Goal: Task Accomplishment & Management: Manage account settings

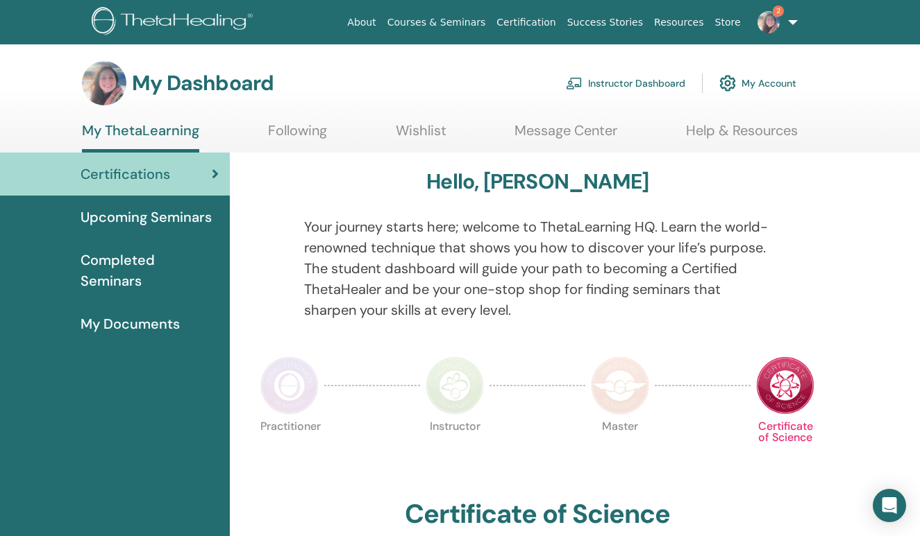
click at [646, 85] on link "Instructor Dashboard" at bounding box center [625, 83] width 119 height 31
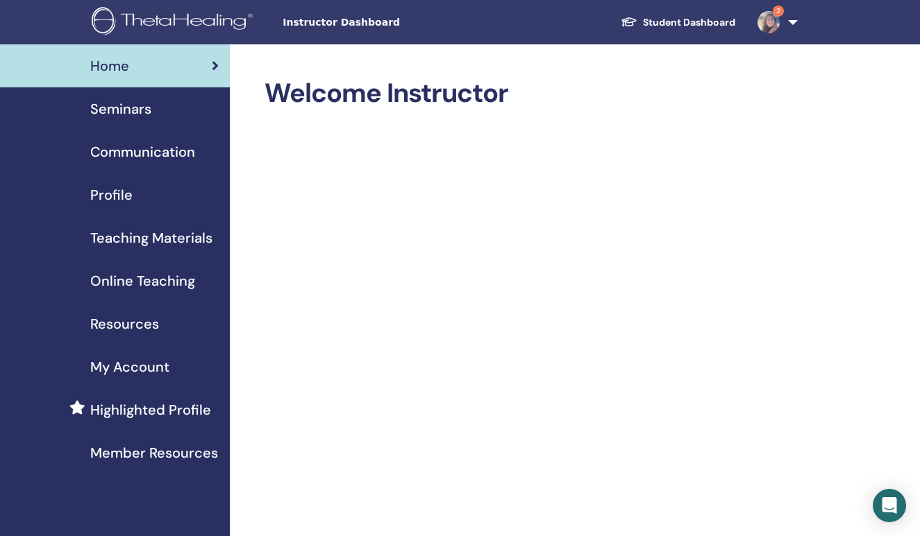
click at [142, 114] on span "Seminars" at bounding box center [120, 109] width 61 height 21
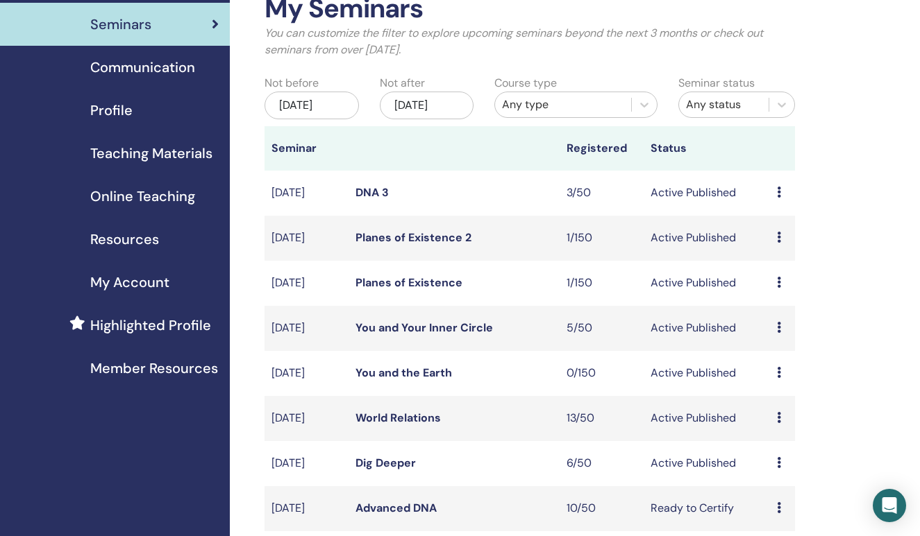
scroll to position [91, 0]
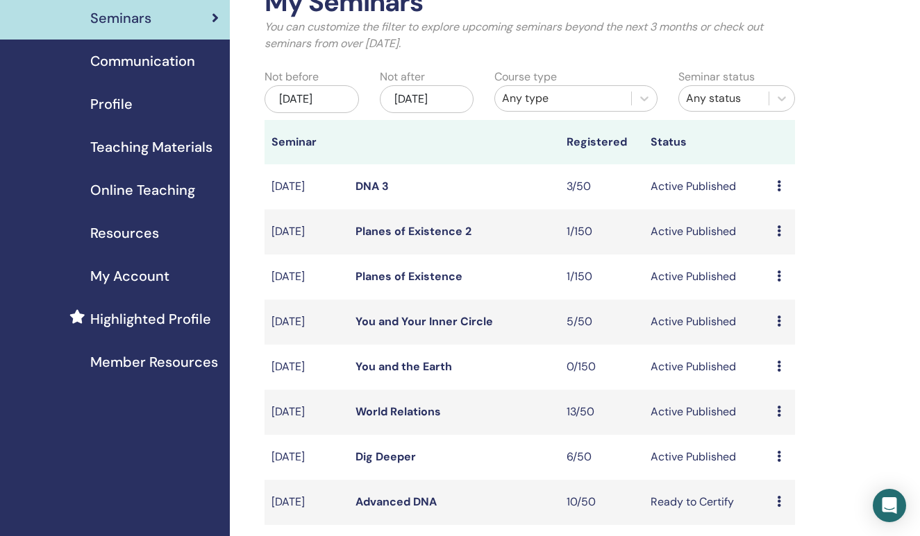
click at [425, 239] on link "Planes of Existence 2" at bounding box center [413, 231] width 116 height 15
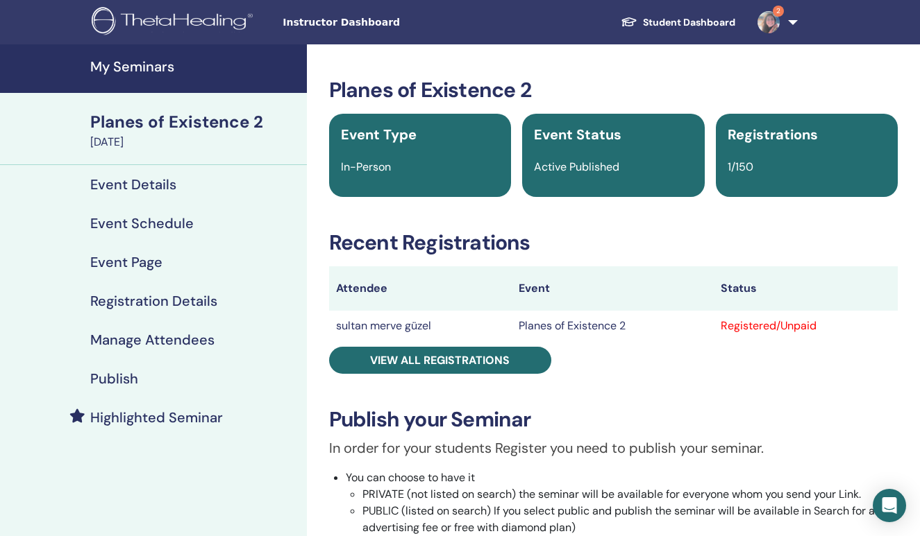
click at [162, 219] on h4 "Event Schedule" at bounding box center [141, 223] width 103 height 17
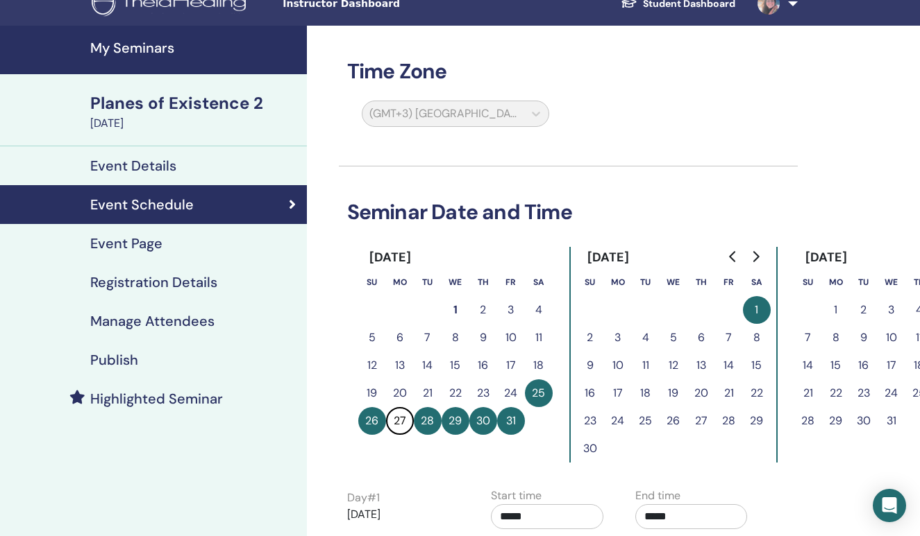
scroll to position [39, 0]
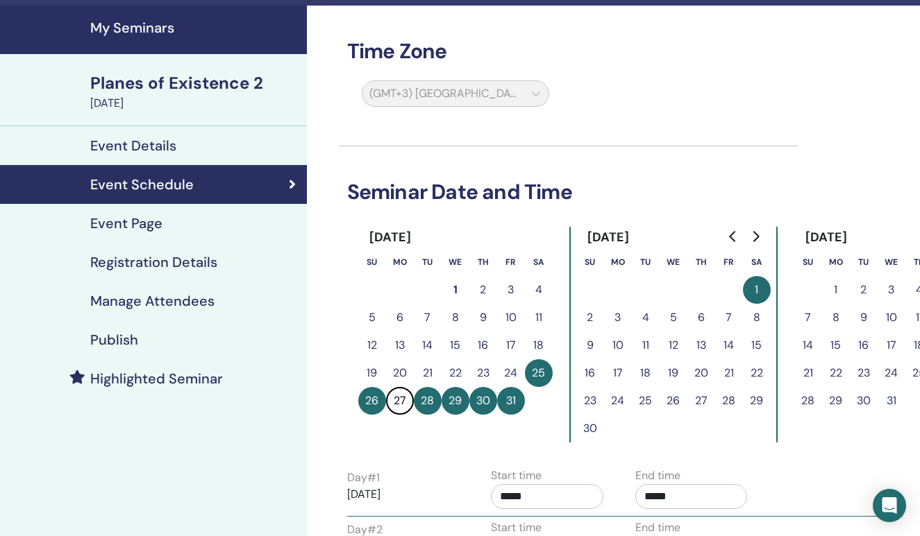
click at [153, 234] on link "Event Page" at bounding box center [153, 223] width 307 height 39
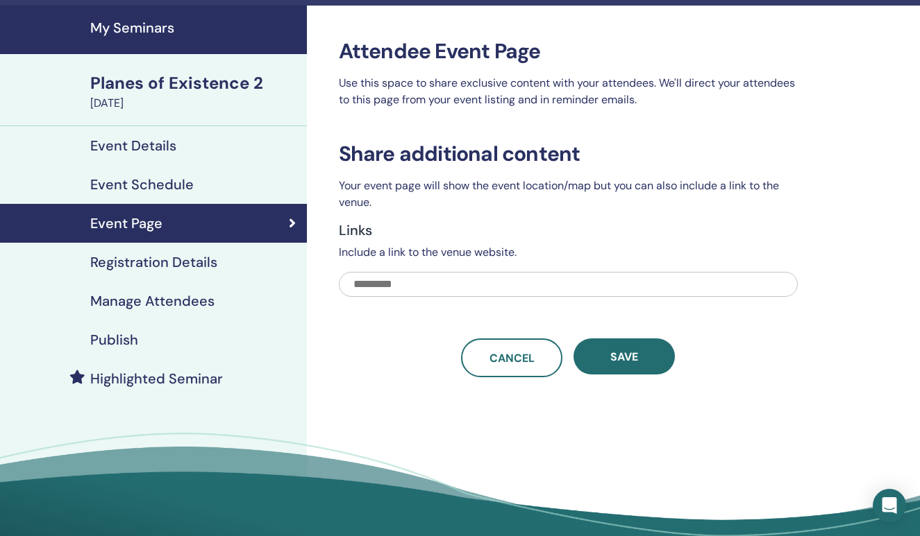
click at [150, 147] on h4 "Event Details" at bounding box center [133, 145] width 86 height 17
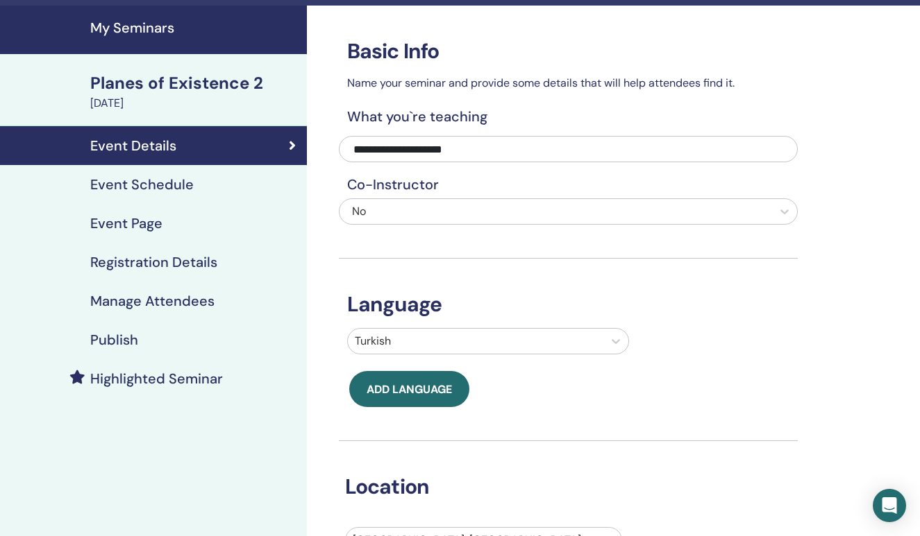
click at [155, 192] on h4 "Event Schedule" at bounding box center [141, 184] width 103 height 17
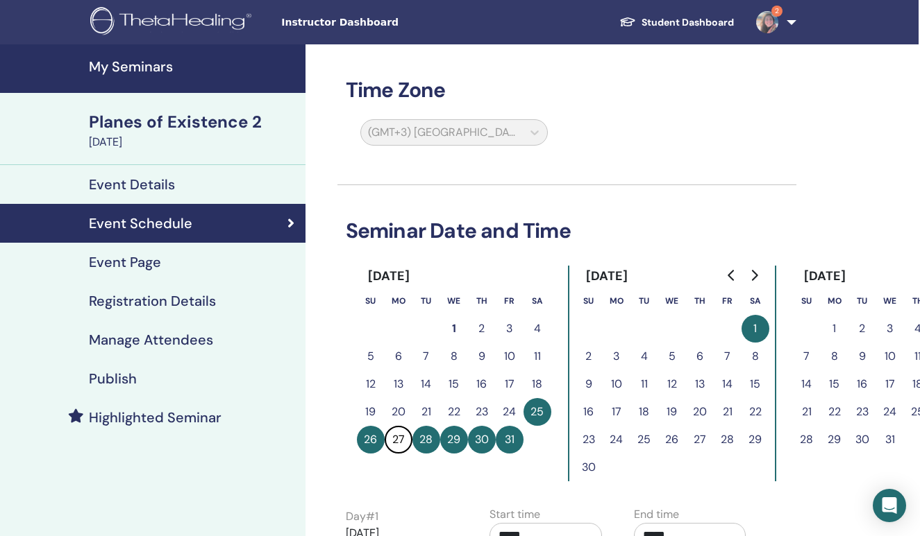
scroll to position [0, 1]
click at [172, 177] on h4 "Event Details" at bounding box center [132, 184] width 86 height 17
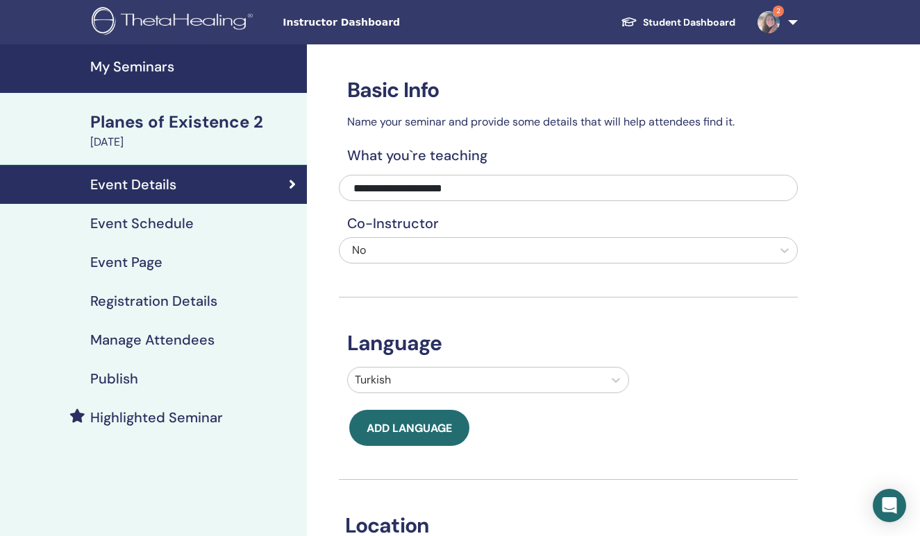
click at [138, 375] on div "Publish" at bounding box center [153, 379] width 285 height 17
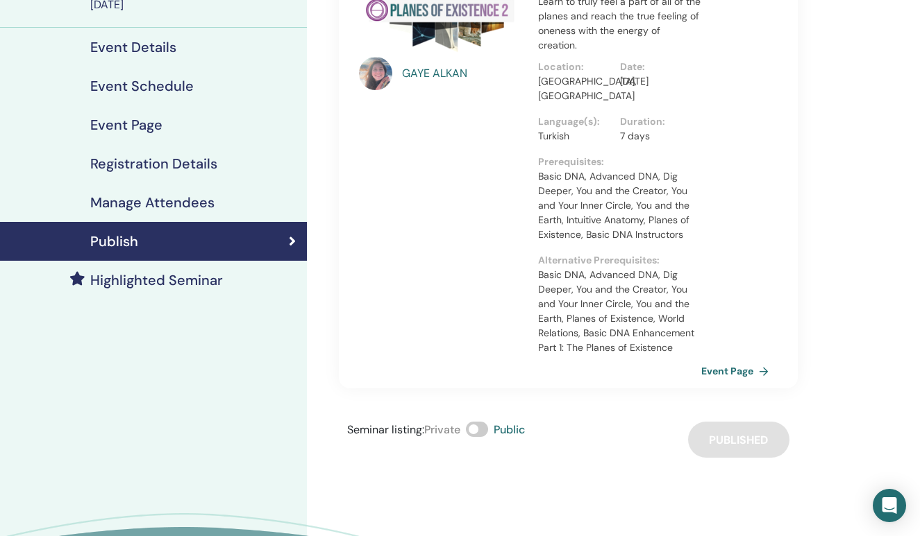
scroll to position [142, 0]
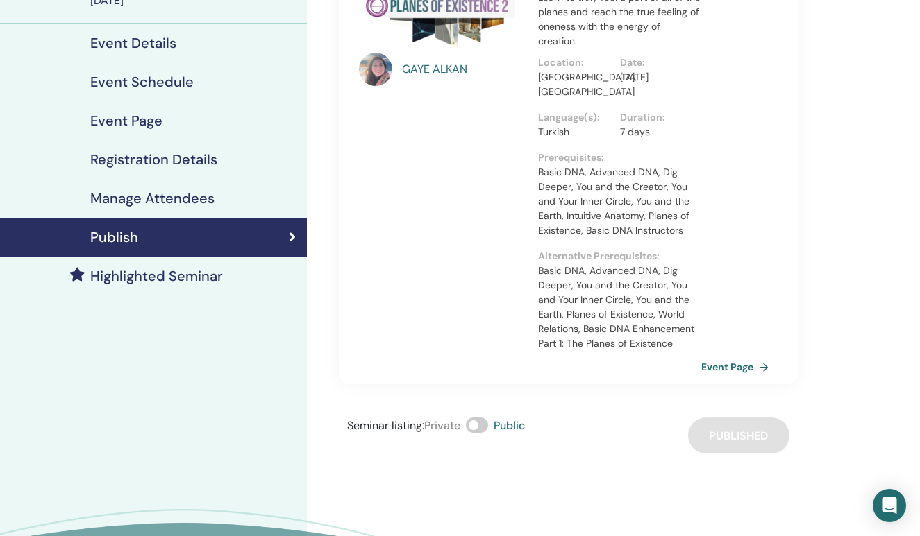
click at [480, 425] on span at bounding box center [477, 425] width 22 height 15
click at [149, 83] on h4 "Event Schedule" at bounding box center [141, 82] width 103 height 17
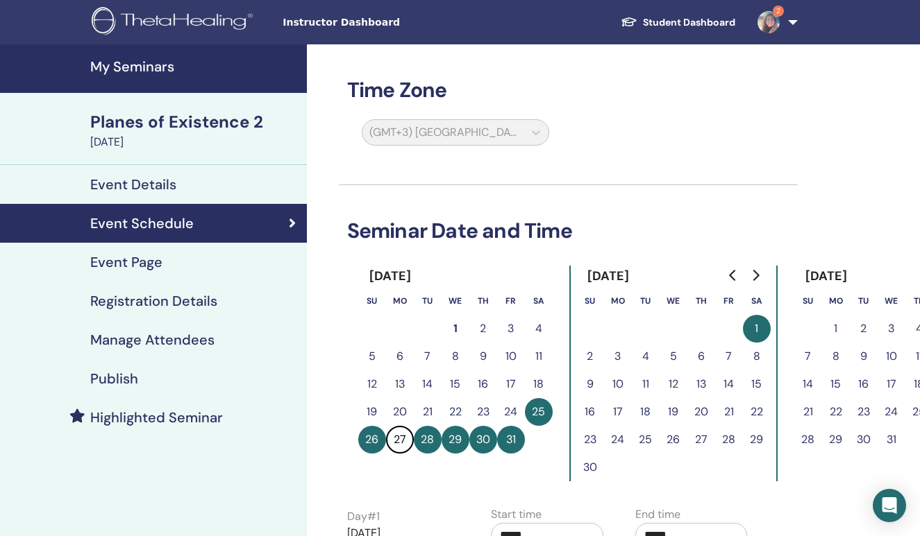
click at [141, 373] on div "Publish" at bounding box center [153, 379] width 285 height 17
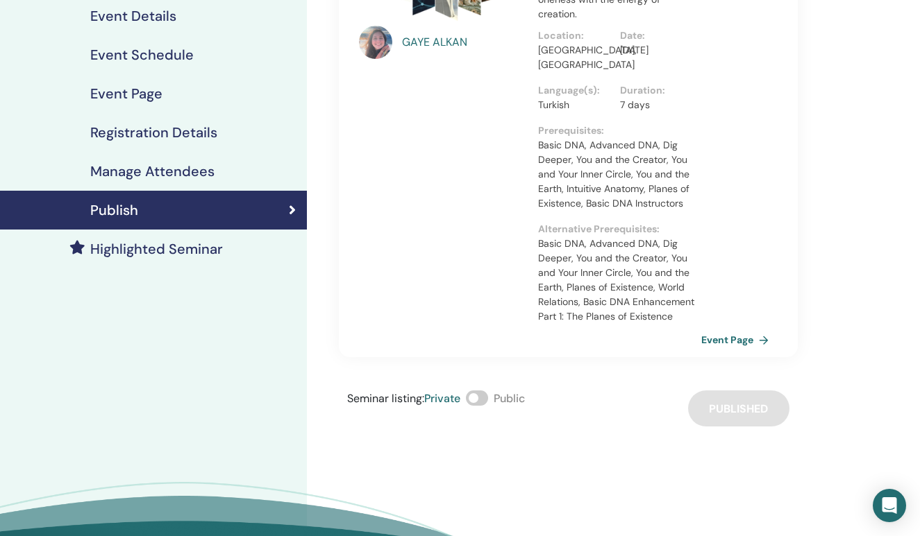
scroll to position [170, 0]
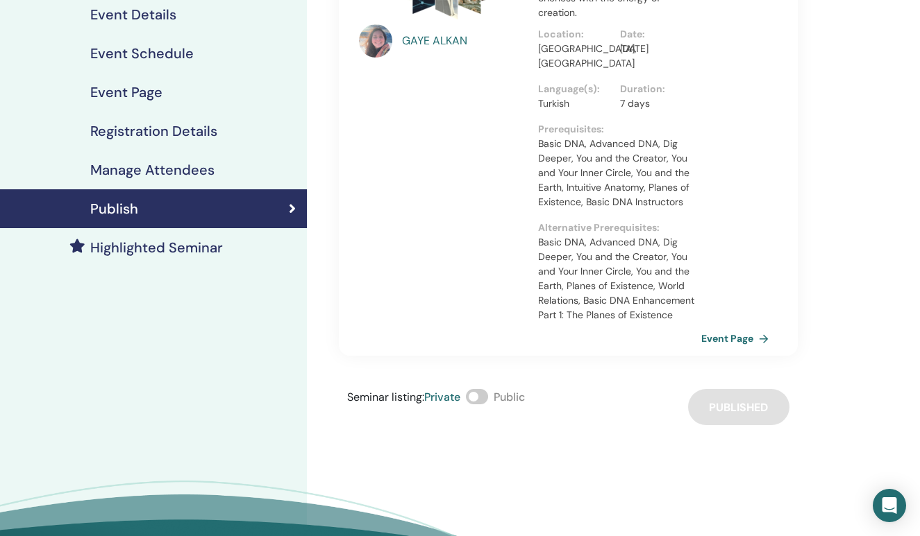
click at [482, 397] on span at bounding box center [477, 396] width 22 height 15
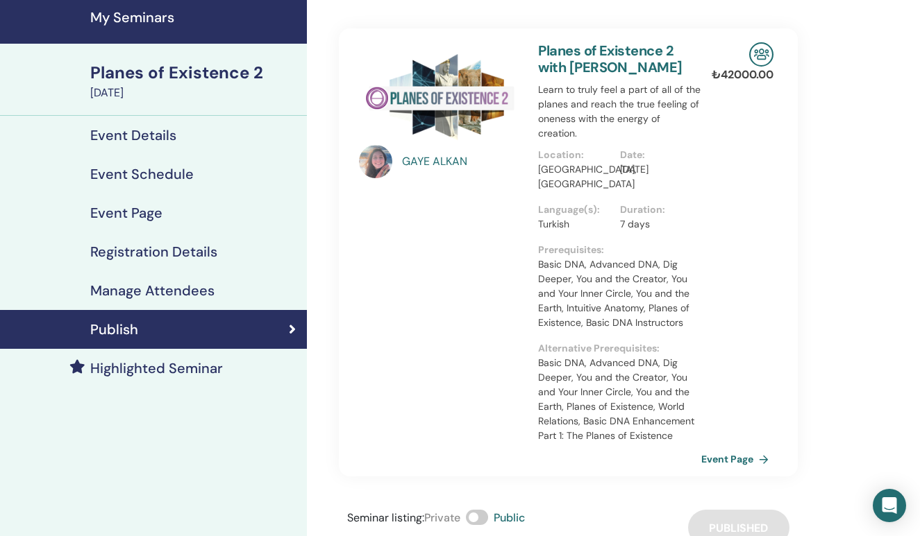
scroll to position [43, 0]
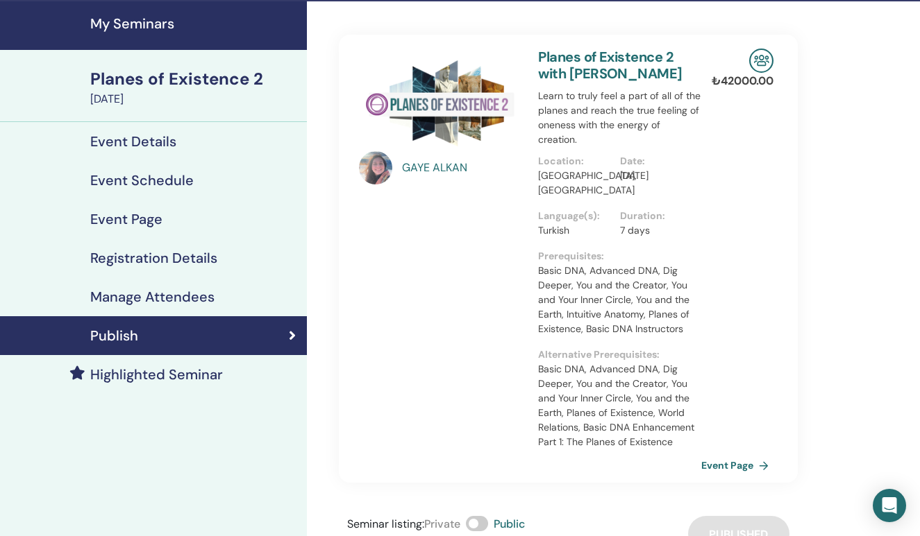
click at [145, 137] on h4 "Event Details" at bounding box center [133, 141] width 86 height 17
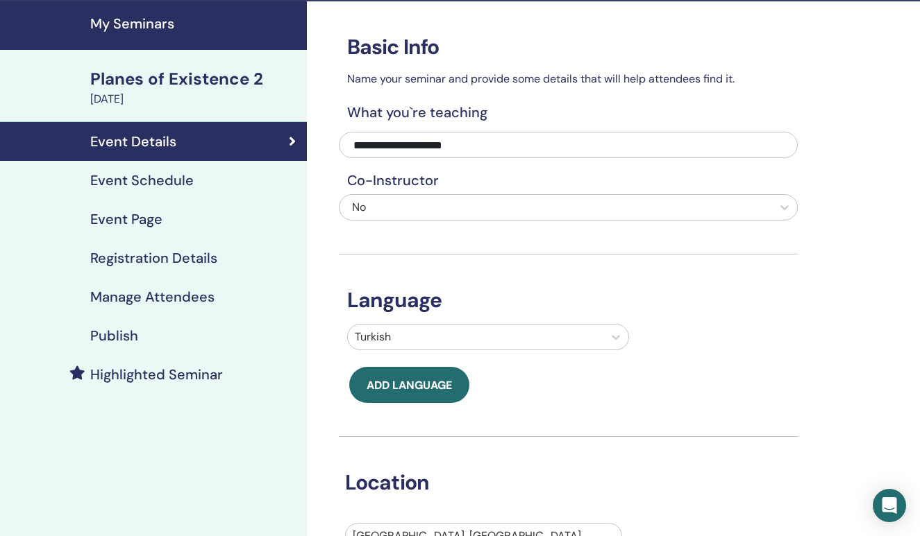
click at [175, 80] on div "Planes of Existence 2" at bounding box center [194, 79] width 208 height 24
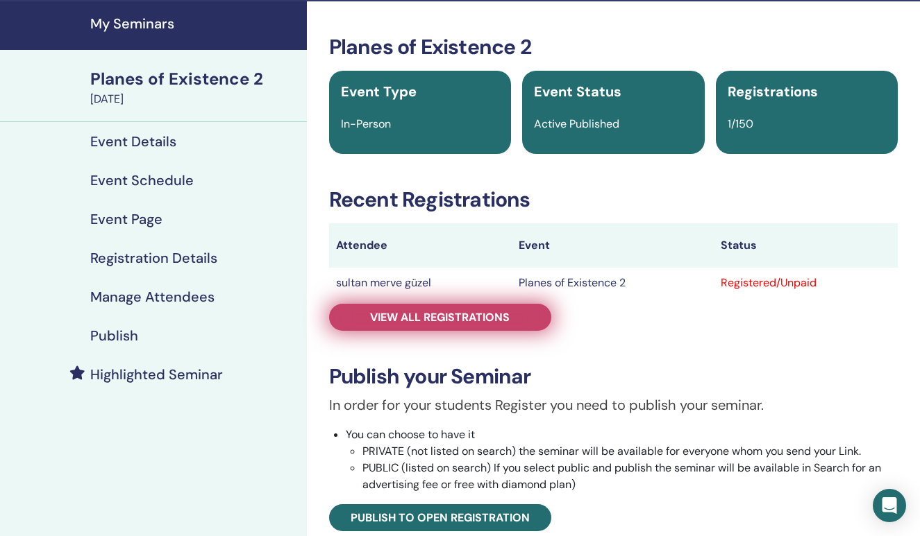
click at [456, 315] on span "View all registrations" at bounding box center [439, 317] width 139 height 15
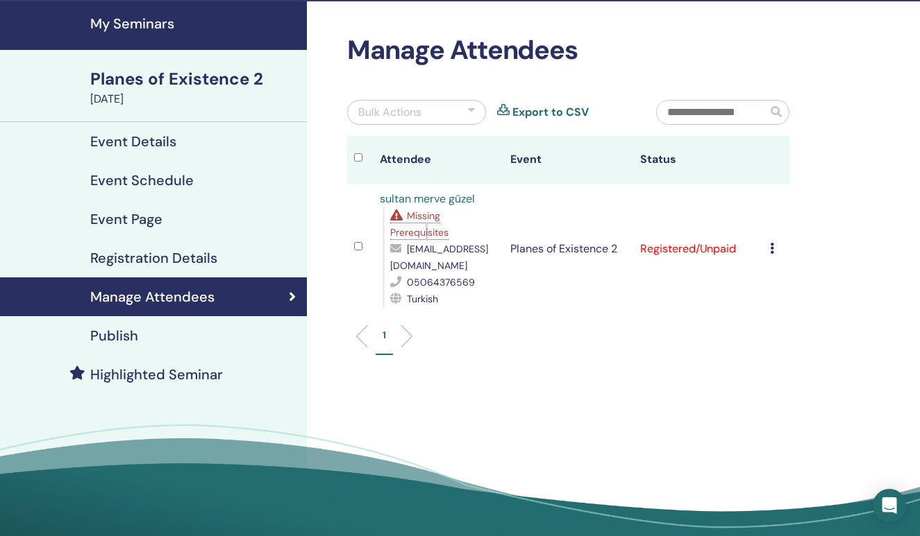
click at [426, 234] on span "Missing Prerequisites" at bounding box center [419, 224] width 58 height 29
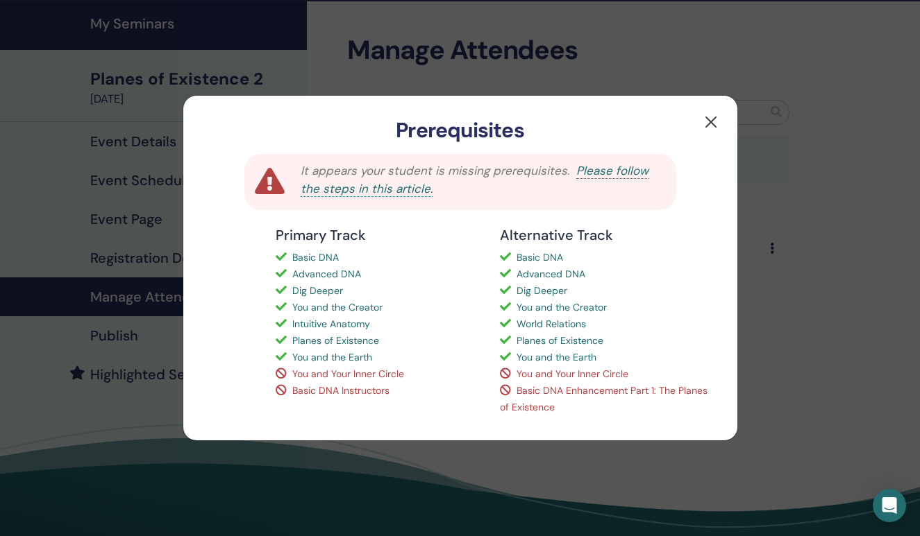
click at [711, 120] on button "button" at bounding box center [711, 122] width 22 height 22
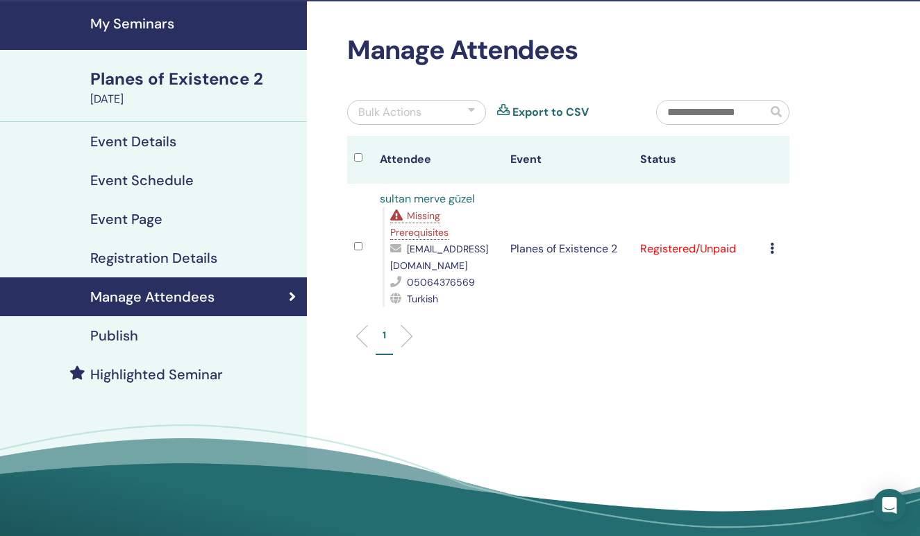
click at [421, 230] on span "Missing Prerequisites" at bounding box center [419, 224] width 58 height 29
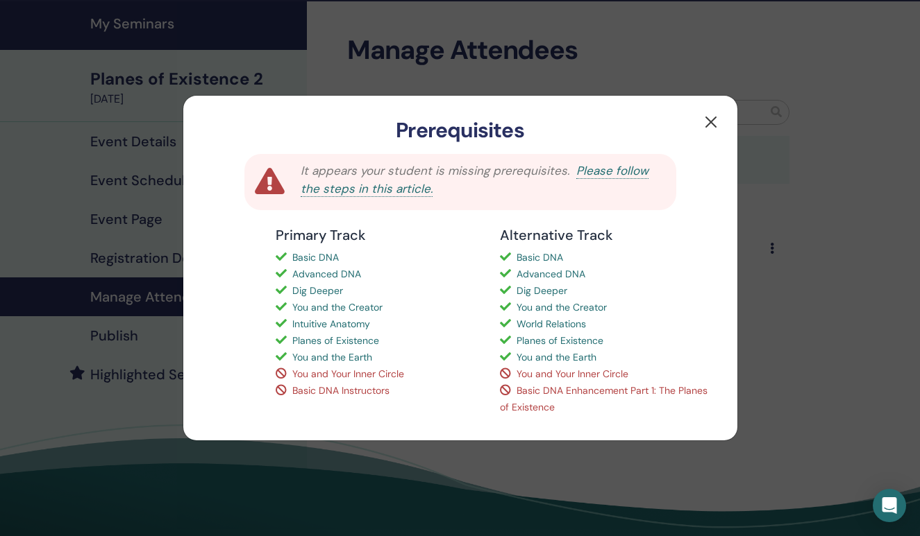
click at [707, 123] on button "button" at bounding box center [711, 122] width 22 height 22
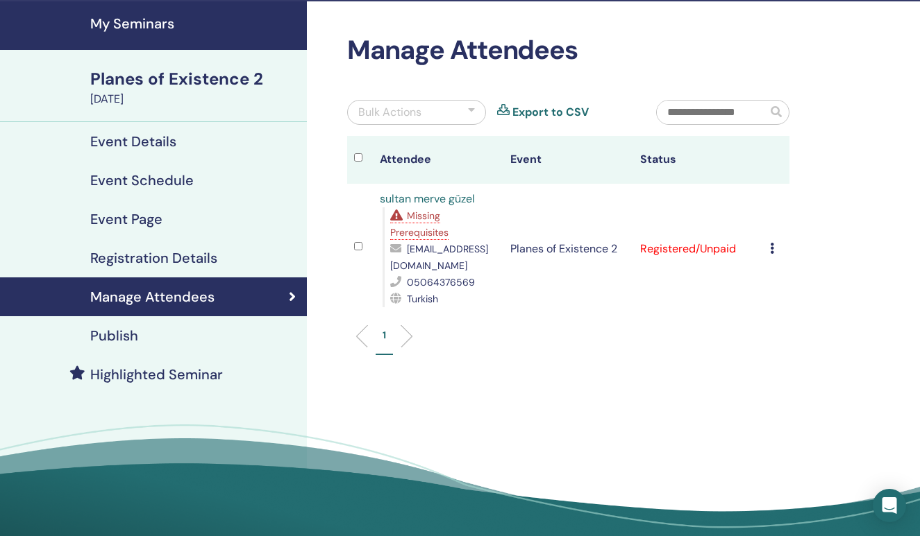
click at [190, 62] on div "Planes of Existence 2 October 25, 2025" at bounding box center [153, 86] width 307 height 72
click at [148, 29] on h4 "My Seminars" at bounding box center [194, 23] width 208 height 17
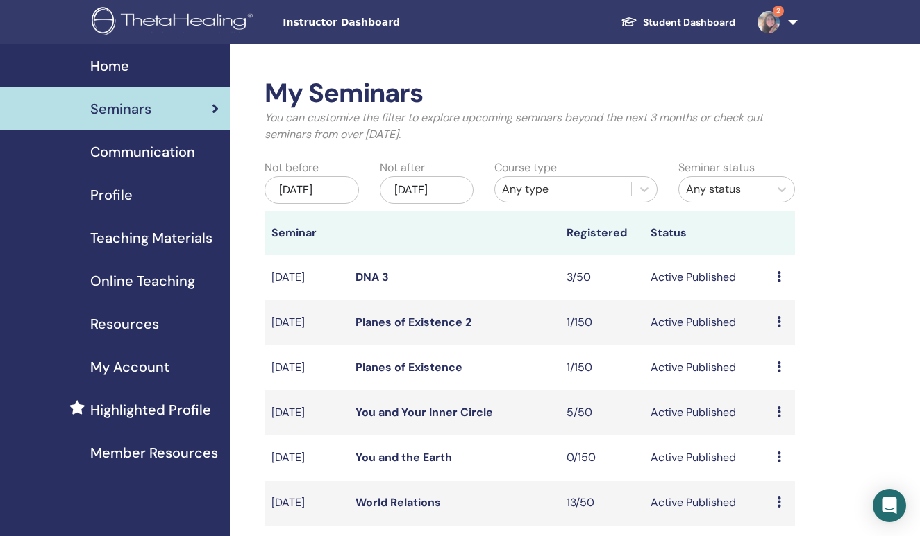
click at [676, 18] on link "Student Dashboard" at bounding box center [677, 23] width 137 height 26
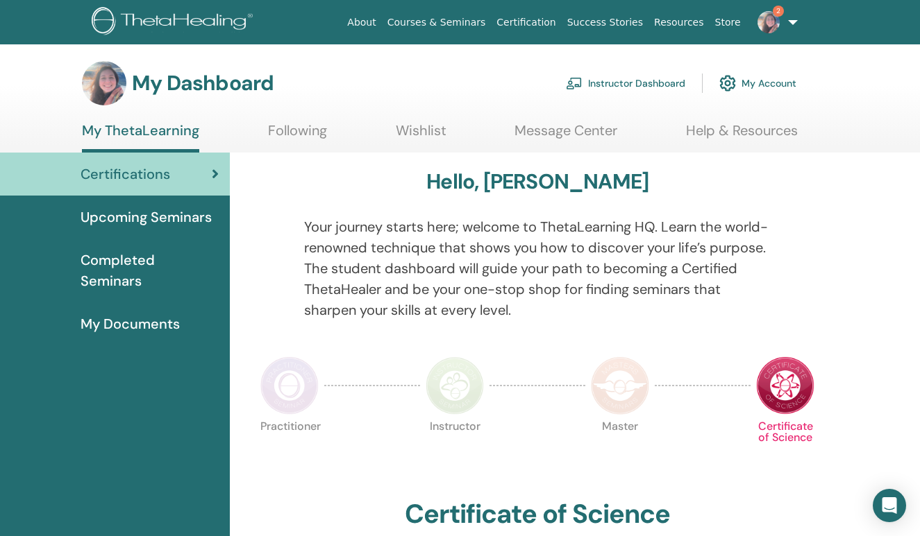
click at [158, 178] on span "Certifications" at bounding box center [126, 174] width 90 height 21
click at [160, 314] on span "My Documents" at bounding box center [130, 324] width 99 height 21
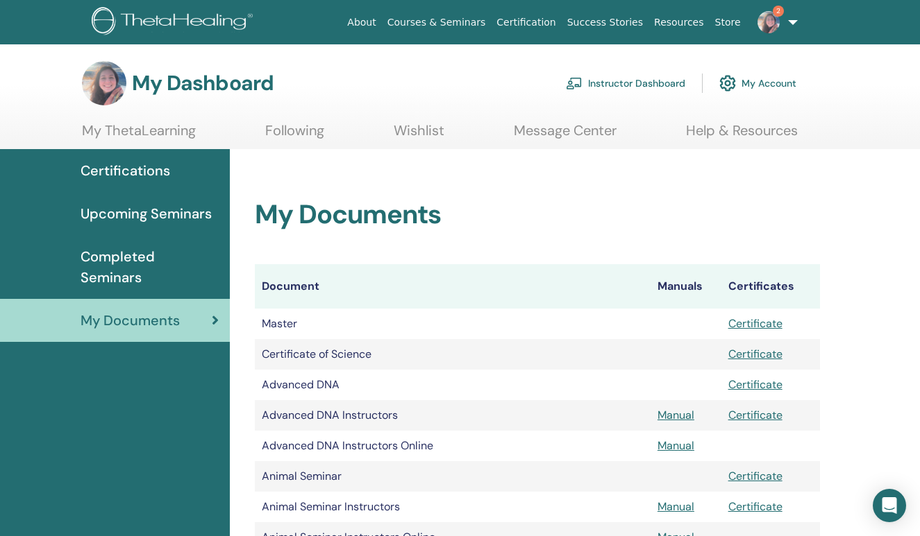
click at [183, 130] on link "My ThetaLearning" at bounding box center [139, 135] width 114 height 27
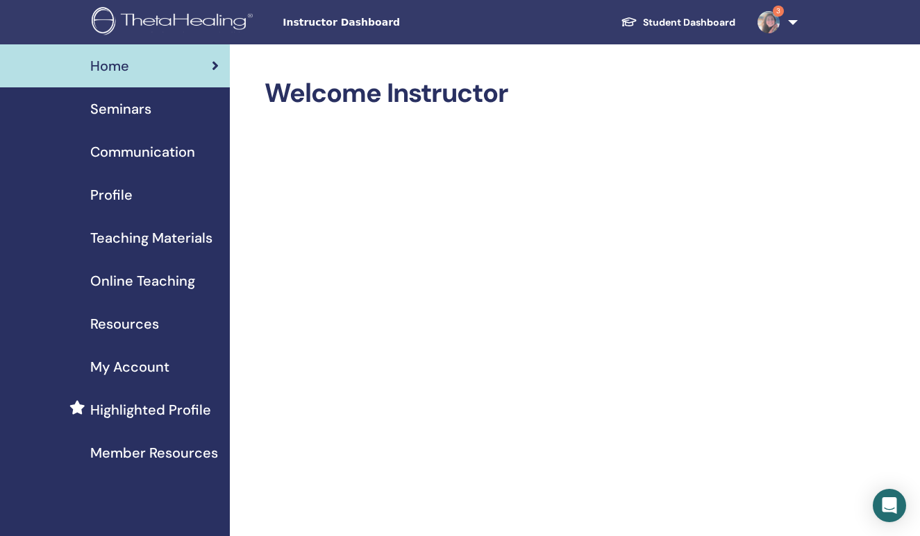
click at [129, 104] on span "Seminars" at bounding box center [120, 109] width 61 height 21
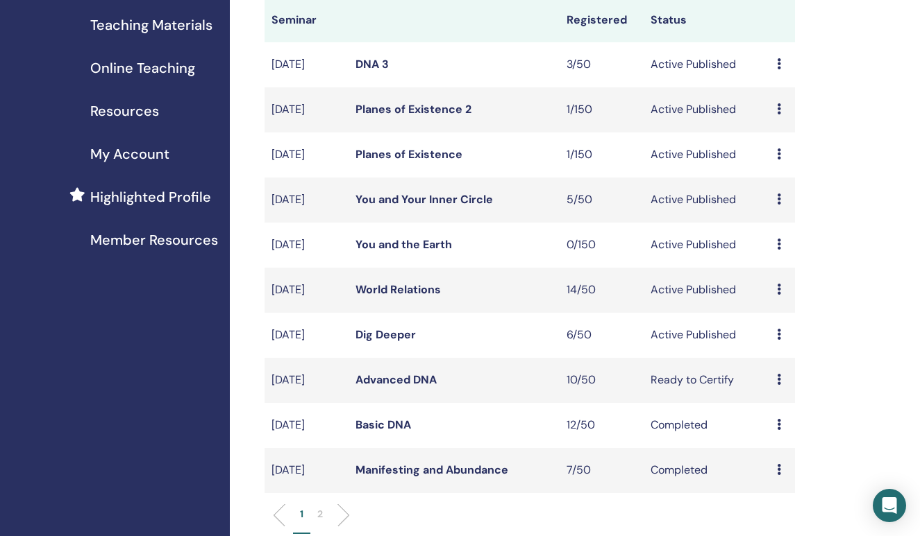
scroll to position [217, 0]
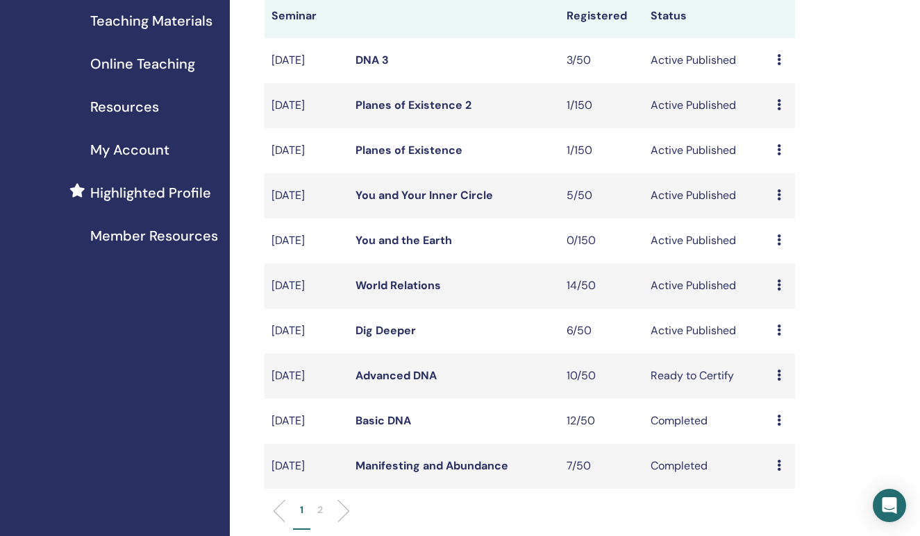
click at [404, 293] on link "World Relations" at bounding box center [397, 285] width 85 height 15
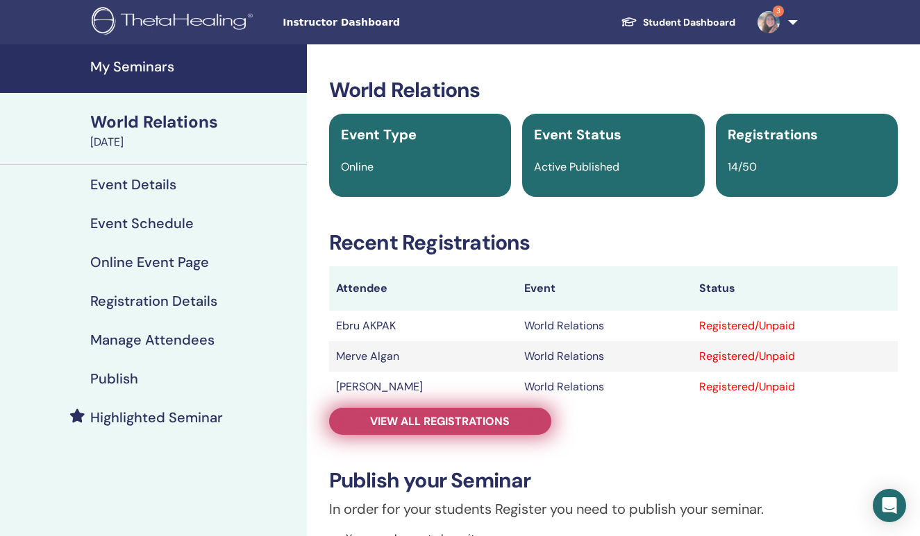
click at [450, 418] on span "View all registrations" at bounding box center [439, 421] width 139 height 15
